Goal: Answer question/provide support: Share knowledge or assist other users

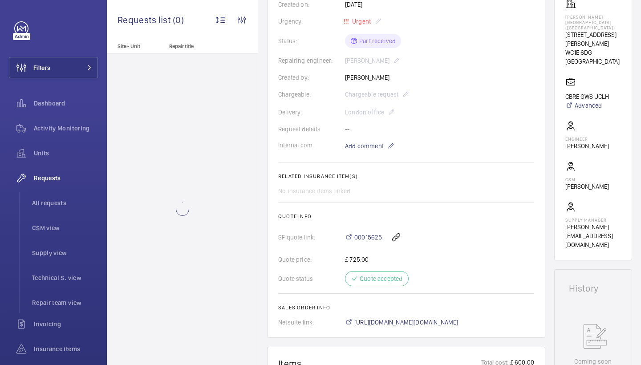
scroll to position [153, 0]
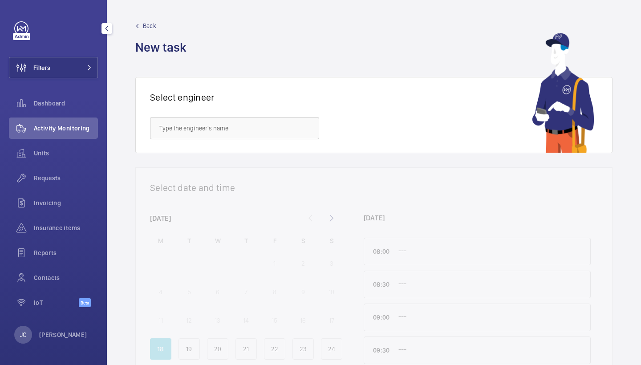
click at [76, 123] on div "Activity Monitoring" at bounding box center [53, 128] width 89 height 21
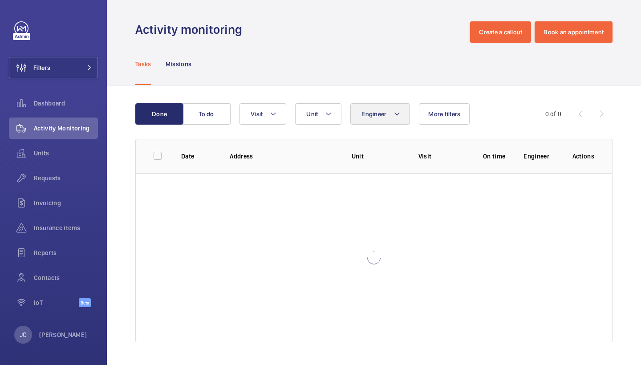
click at [389, 110] on button "Engineer" at bounding box center [380, 113] width 60 height 21
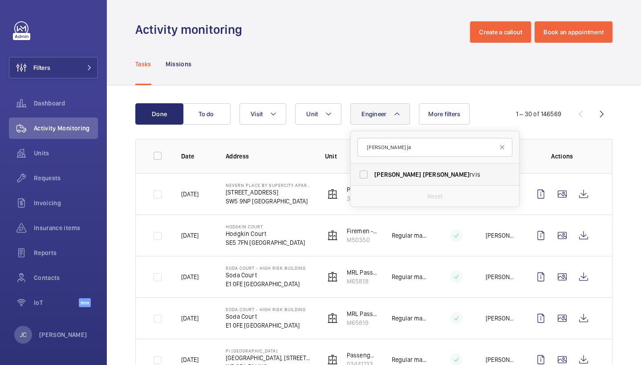
type input "dan ja"
click at [400, 173] on span "Dan Ja rvis" at bounding box center [435, 174] width 122 height 9
click at [373, 173] on input "Dan Ja rvis" at bounding box center [364, 175] width 18 height 18
checkbox input "true"
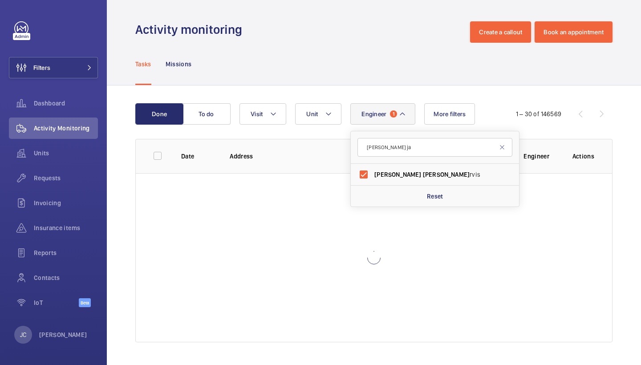
click at [388, 53] on div "Tasks Missions" at bounding box center [373, 64] width 477 height 42
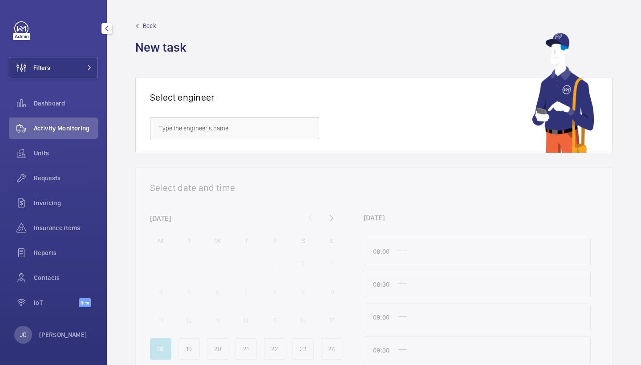
click at [65, 173] on div "Requests" at bounding box center [53, 177] width 89 height 21
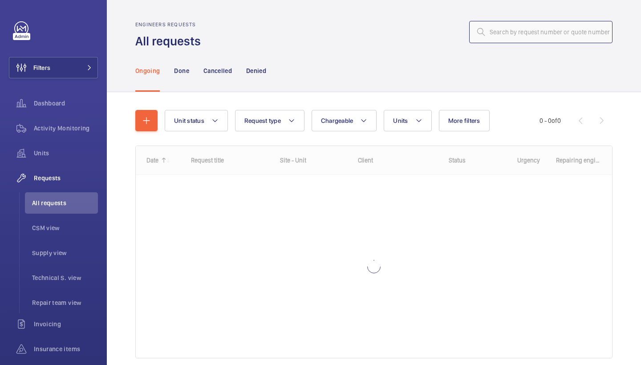
click at [515, 31] on input "text" at bounding box center [540, 32] width 143 height 22
paste input "R25-11032"
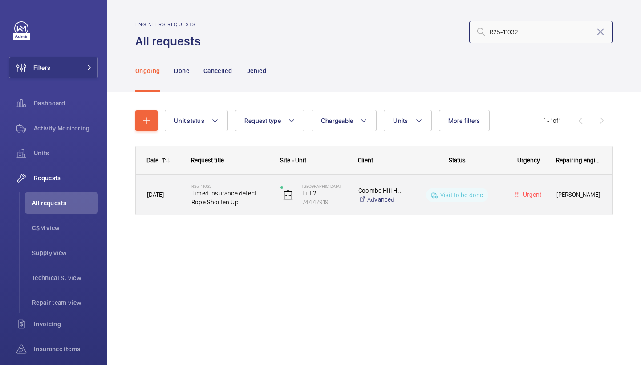
type input "R25-11032"
click at [222, 201] on span "Timed Insurance defect - Rope Shorten Up" at bounding box center [229, 198] width 77 height 18
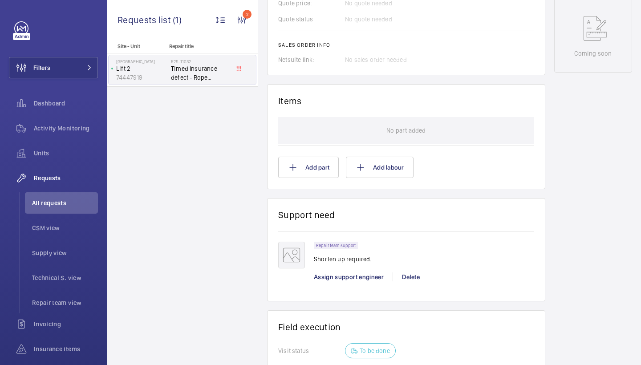
scroll to position [580, 0]
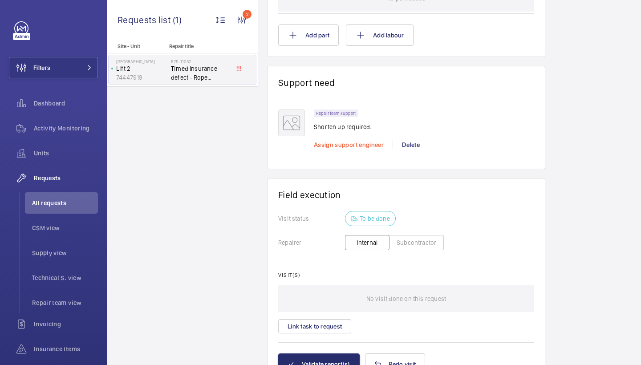
click at [329, 142] on span "Assign support engineer" at bounding box center [349, 144] width 70 height 7
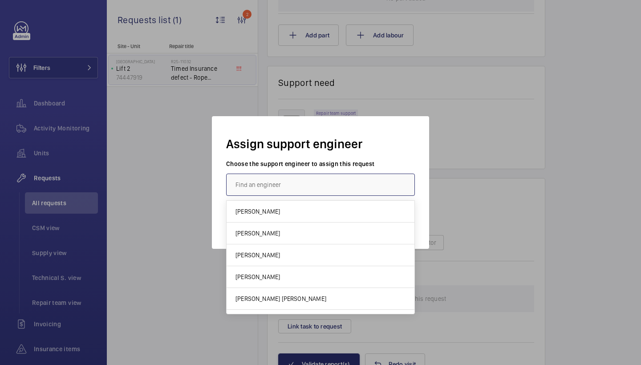
click at [319, 180] on input "text" at bounding box center [320, 185] width 189 height 22
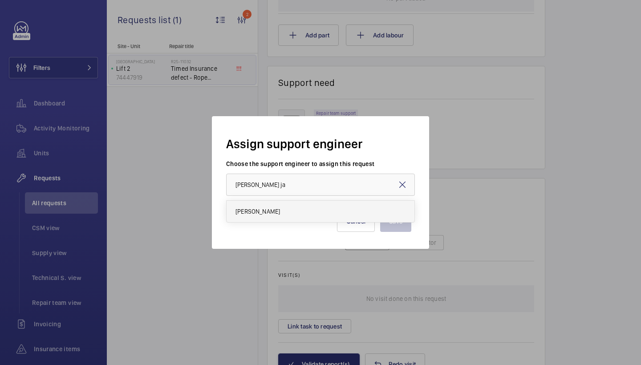
click at [304, 217] on mat-option "[PERSON_NAME]" at bounding box center [321, 211] width 188 height 21
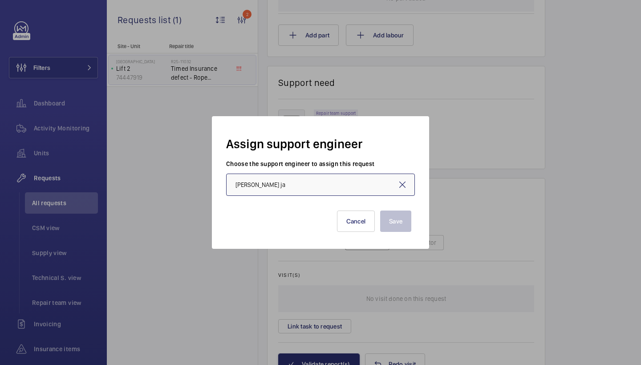
type input "[PERSON_NAME]"
click at [396, 219] on button "Save" at bounding box center [395, 221] width 31 height 21
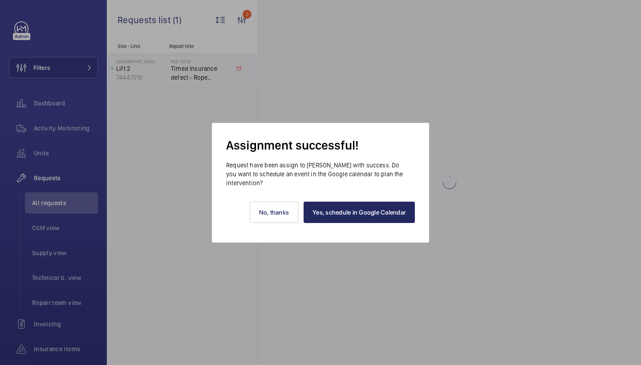
click at [387, 219] on link "Yes, schedule in Google Calendar" at bounding box center [359, 212] width 111 height 21
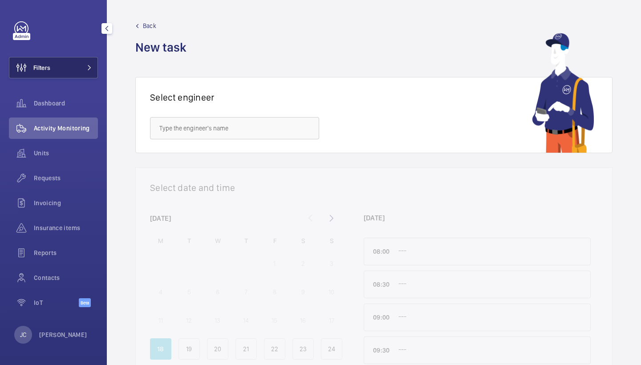
click at [50, 68] on span "Filters" at bounding box center [41, 67] width 17 height 9
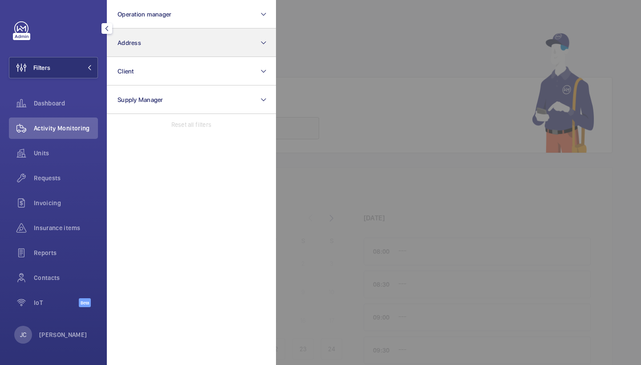
click at [188, 43] on button "Address" at bounding box center [191, 42] width 169 height 28
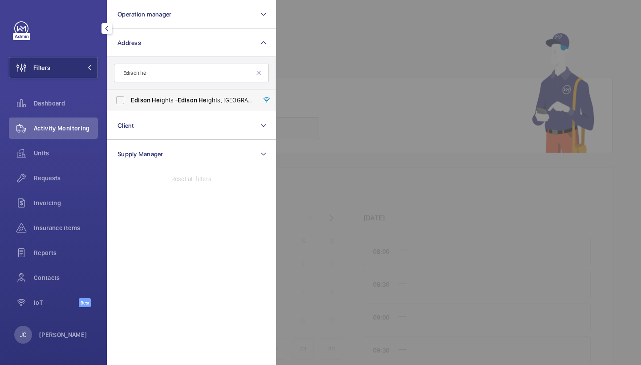
type input "Edison he"
click at [198, 101] on span "Edison He ights - Edison He ights, [GEOGRAPHIC_DATA] E1 6GP" at bounding box center [192, 100] width 122 height 9
click at [129, 101] on input "Edison He ights - Edison He ights, [GEOGRAPHIC_DATA] E1 6GP" at bounding box center [120, 100] width 18 height 18
checkbox input "true"
click at [69, 177] on span "Requests" at bounding box center [66, 178] width 64 height 9
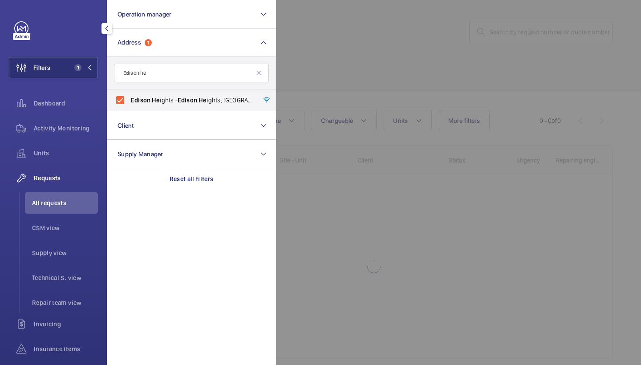
click at [379, 48] on div at bounding box center [596, 182] width 641 height 365
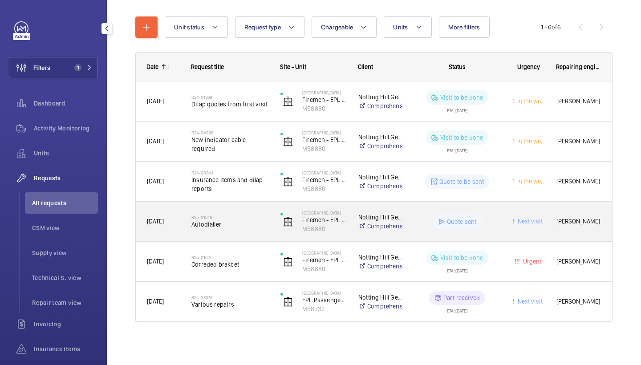
scroll to position [93, 0]
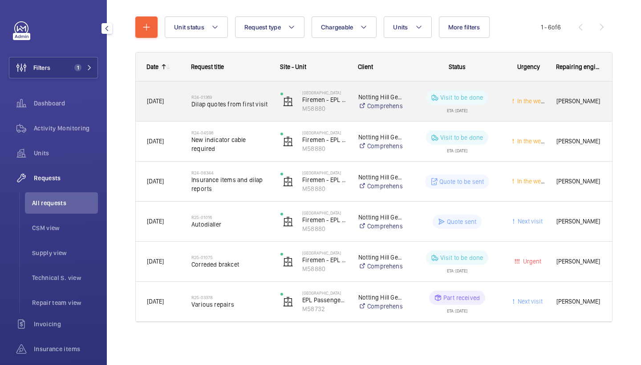
click at [230, 109] on div "R24-01369 Dilap quotes from first visit" at bounding box center [229, 102] width 77 height 26
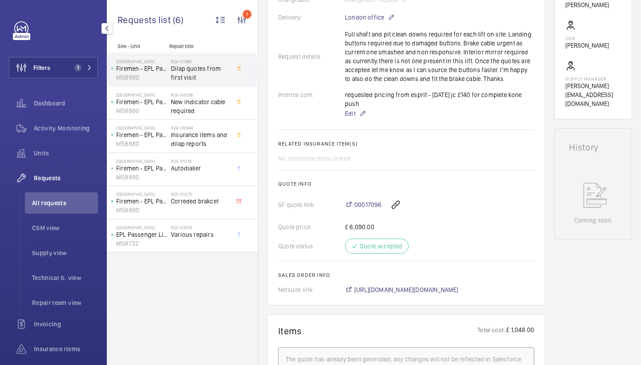
scroll to position [283, 0]
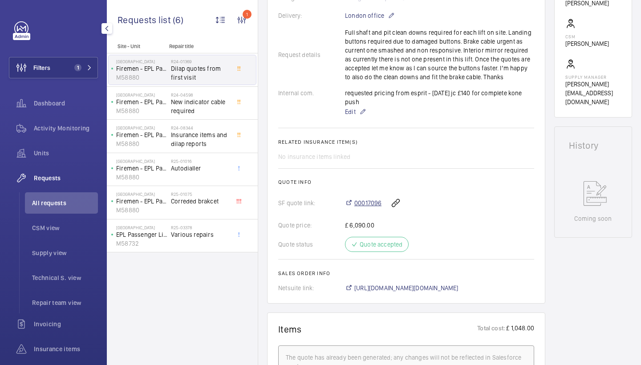
click at [372, 199] on span "00017096" at bounding box center [367, 203] width 27 height 9
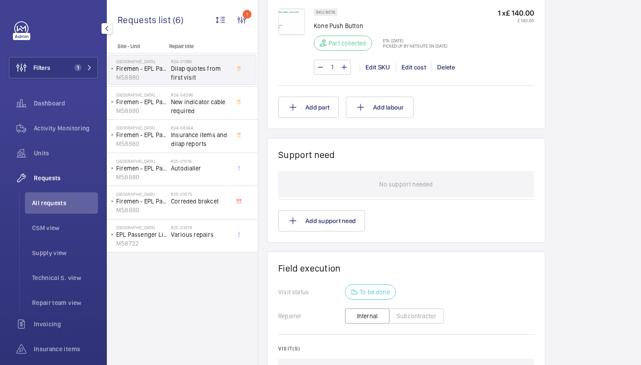
scroll to position [886, 0]
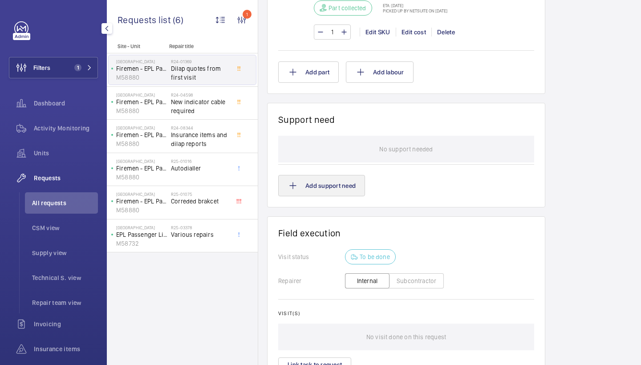
click at [333, 178] on button "Add support need" at bounding box center [321, 185] width 87 height 21
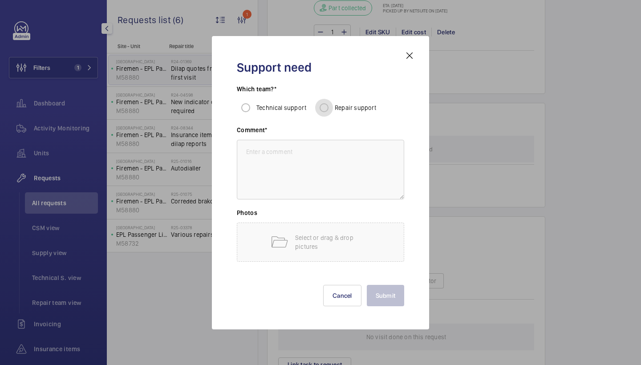
click at [327, 105] on input "Repair support" at bounding box center [324, 108] width 18 height 18
radio input "true"
click at [318, 178] on textarea at bounding box center [320, 170] width 167 height 60
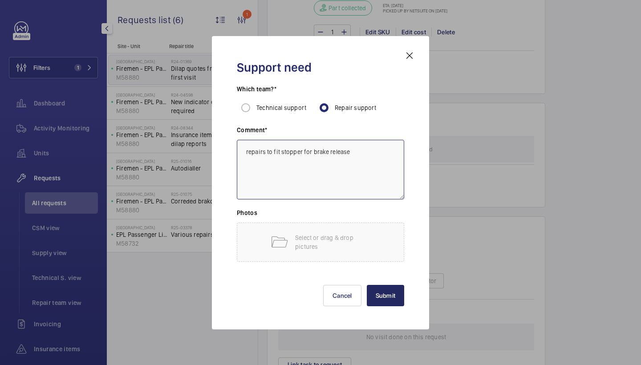
type textarea "repairs to fit stopper for brake release"
click at [382, 287] on button "Submit" at bounding box center [386, 295] width 38 height 21
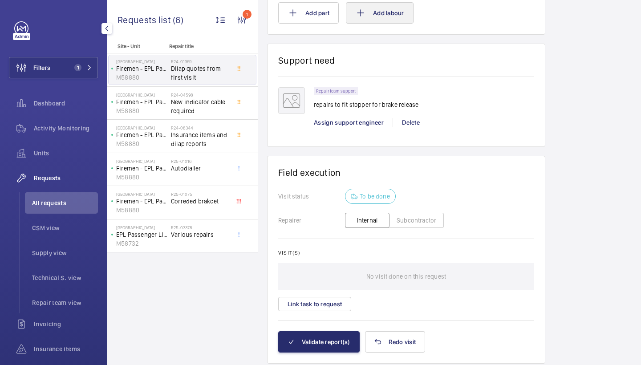
scroll to position [957, 0]
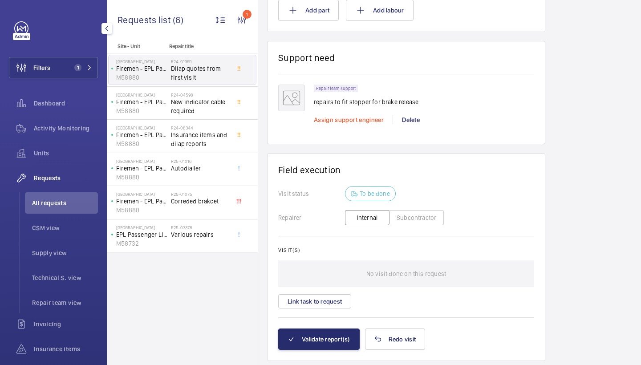
click at [361, 116] on span "Assign support engineer" at bounding box center [349, 119] width 70 height 7
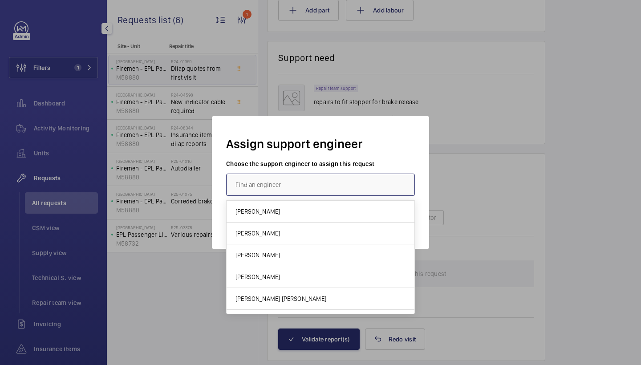
click at [327, 181] on input "text" at bounding box center [320, 185] width 189 height 22
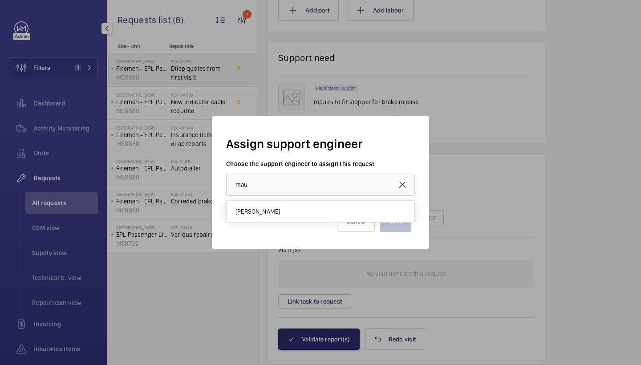
click at [284, 207] on mat-option "[PERSON_NAME]" at bounding box center [321, 211] width 188 height 21
type input "[PERSON_NAME]"
click at [390, 226] on button "Save" at bounding box center [395, 221] width 31 height 21
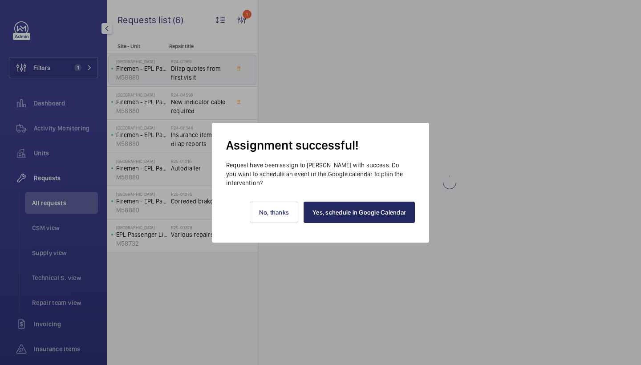
click at [373, 215] on link "Yes, schedule in Google Calendar" at bounding box center [359, 212] width 111 height 21
